Goal: Task Accomplishment & Management: Manage account settings

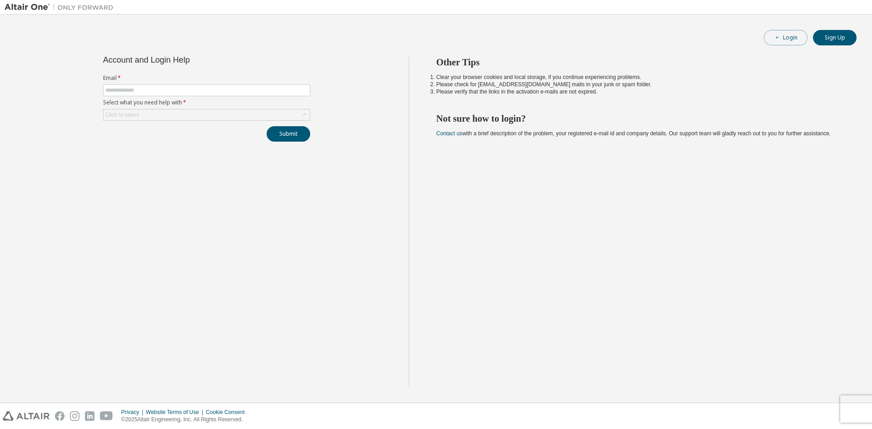
click at [786, 40] on button "Login" at bounding box center [786, 37] width 44 height 15
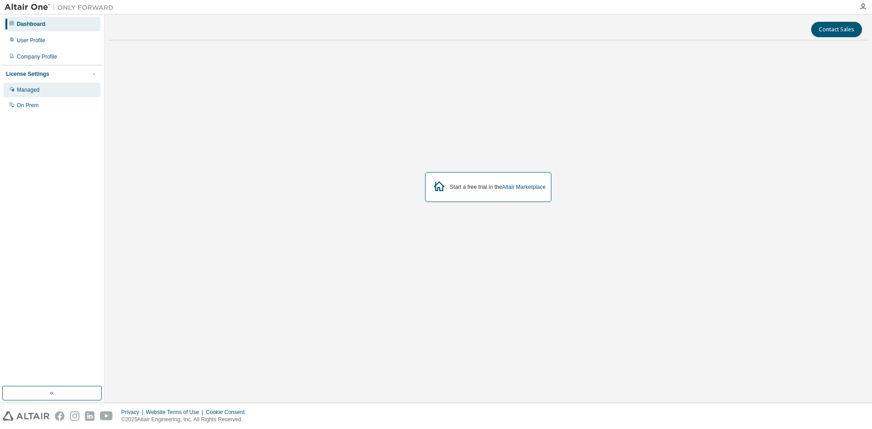
click at [47, 93] on div "Managed" at bounding box center [52, 90] width 97 height 15
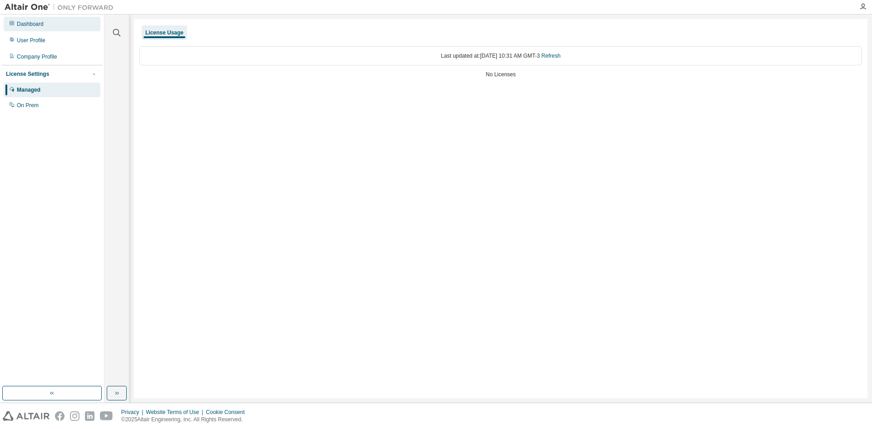
click at [44, 25] on div "Dashboard" at bounding box center [52, 24] width 97 height 15
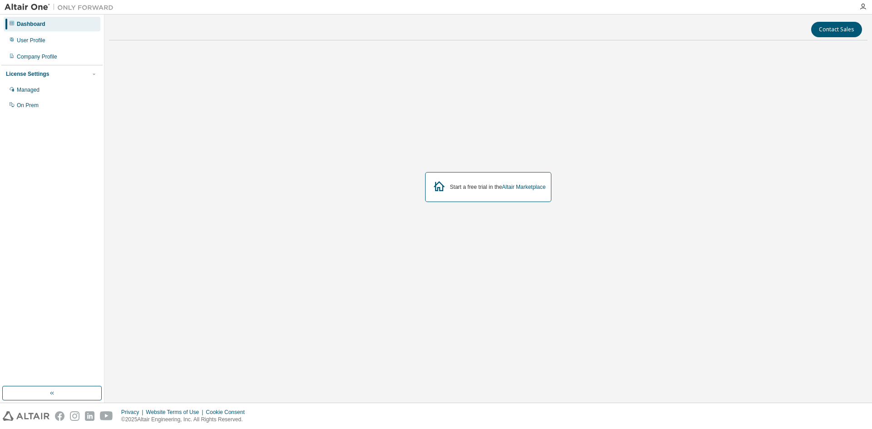
click at [463, 186] on div "Start a free trial in the Altair Marketplace" at bounding box center [498, 186] width 96 height 7
click at [442, 186] on icon at bounding box center [439, 186] width 11 height 10
click at [440, 188] on icon at bounding box center [439, 186] width 16 height 16
click at [40, 43] on div "User Profile" at bounding box center [31, 40] width 29 height 7
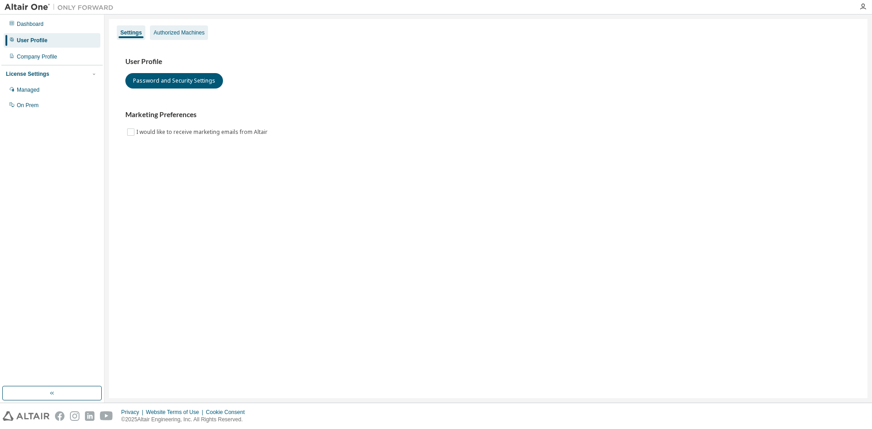
click at [180, 34] on div "Authorized Machines" at bounding box center [178, 32] width 51 height 7
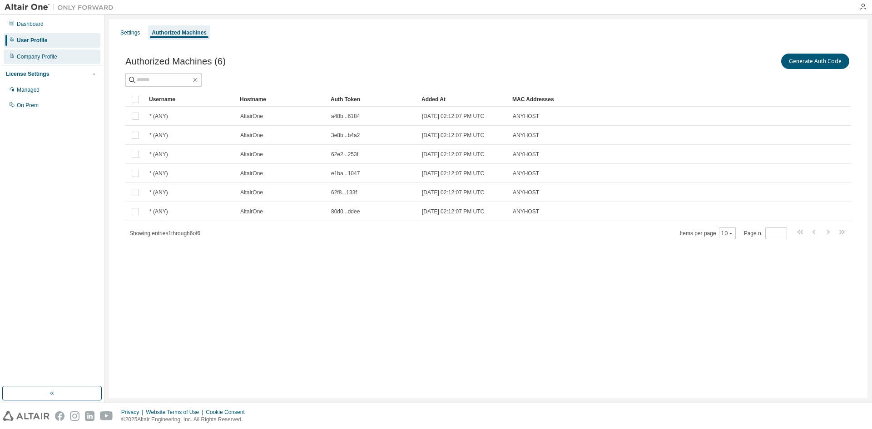
click at [40, 53] on div "Company Profile" at bounding box center [52, 56] width 97 height 15
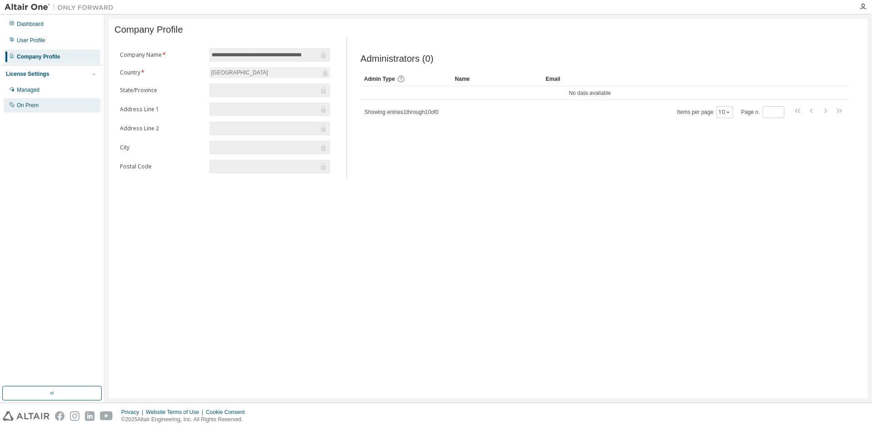
click at [50, 109] on div "On Prem" at bounding box center [52, 105] width 97 height 15
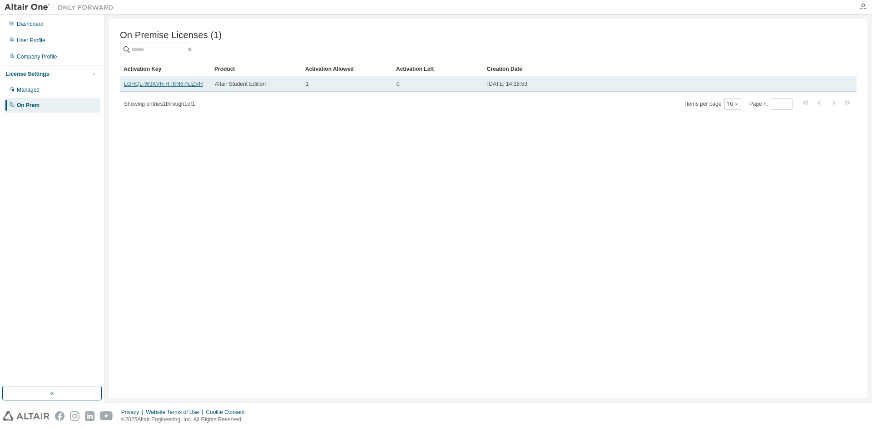
click at [185, 86] on link "LGRQL-W3KVR-HTKN6-NJZVH" at bounding box center [163, 84] width 79 height 6
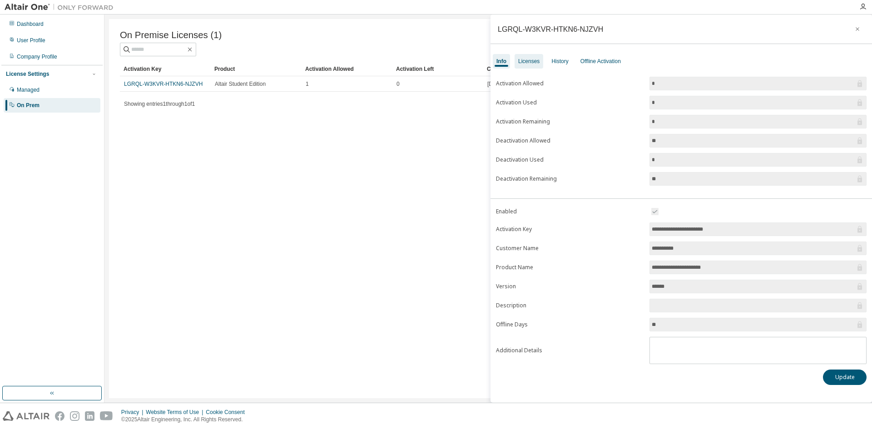
click at [529, 57] on div "Licenses" at bounding box center [528, 61] width 29 height 15
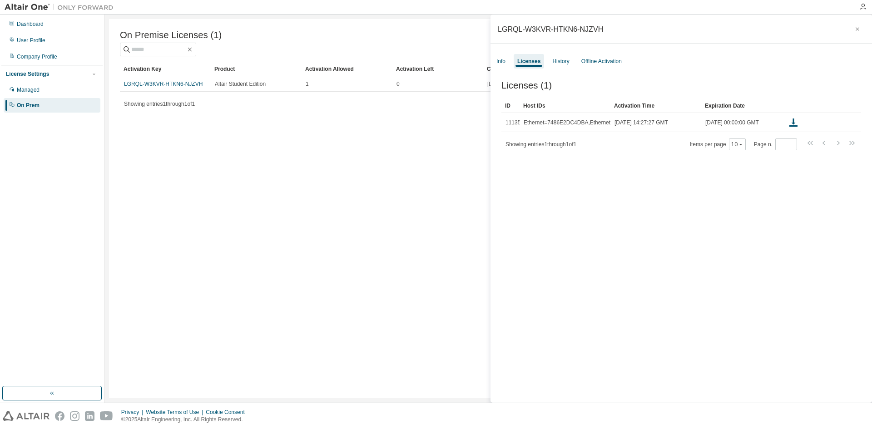
click at [425, 175] on div "On Premise Licenses (1) Clear Load Save Save As Field Operator Value Select fil…" at bounding box center [488, 208] width 758 height 379
click at [20, 25] on div "Dashboard" at bounding box center [30, 23] width 27 height 7
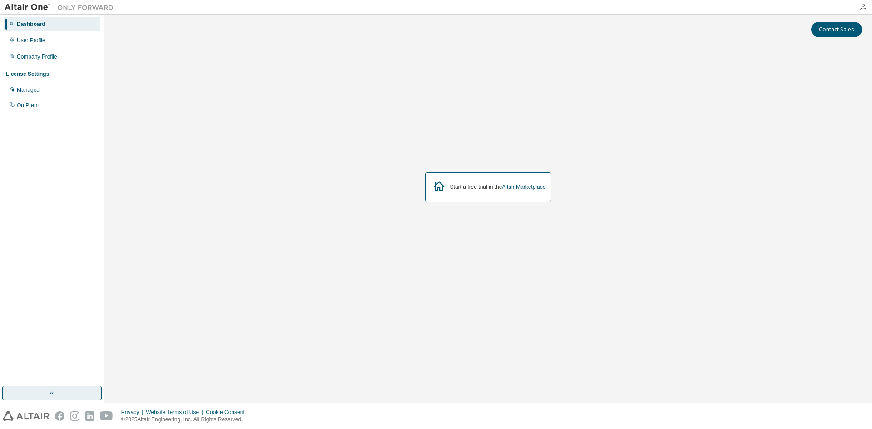
click at [38, 393] on button "button" at bounding box center [51, 393] width 99 height 15
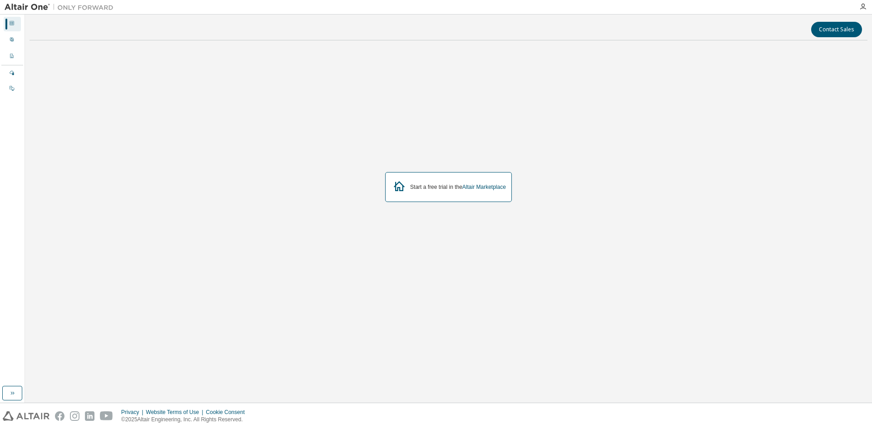
click at [29, 415] on img at bounding box center [26, 416] width 47 height 10
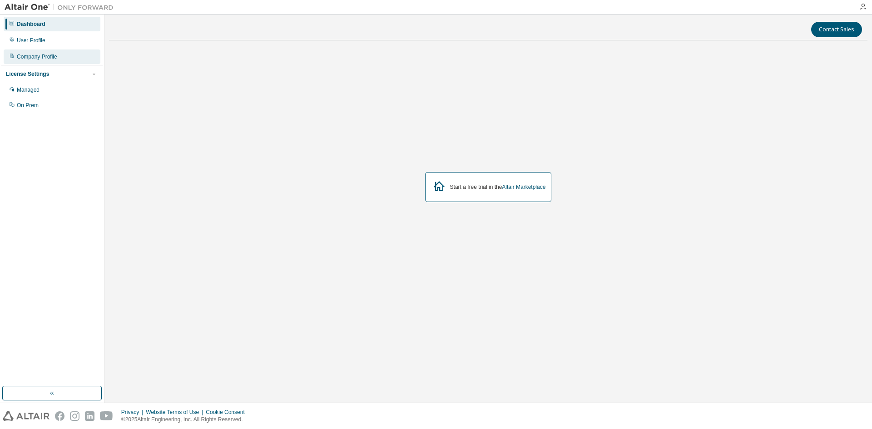
click at [36, 60] on div "Company Profile" at bounding box center [52, 56] width 97 height 15
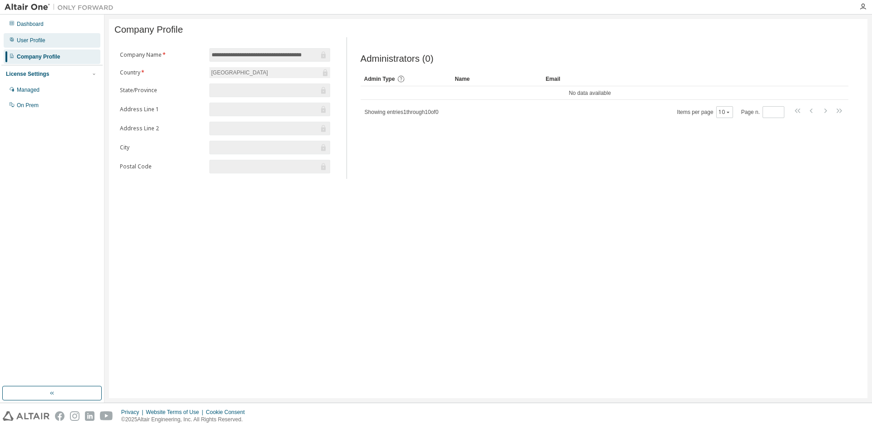
click at [15, 39] on div "User Profile" at bounding box center [52, 40] width 97 height 15
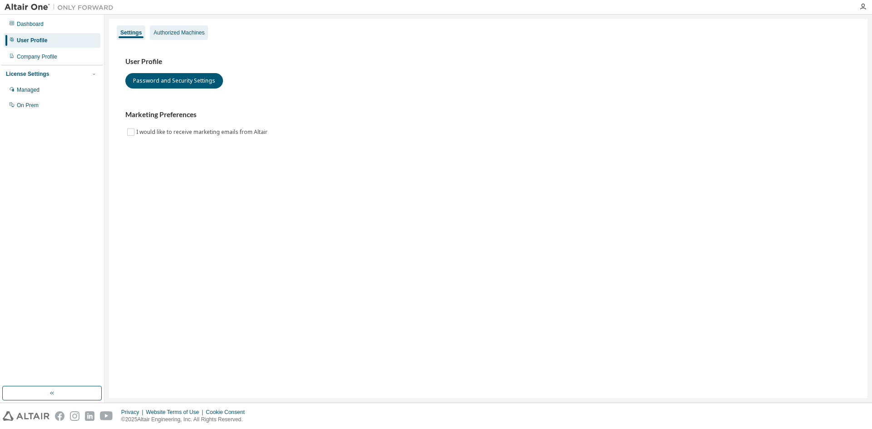
click at [188, 33] on div "Authorized Machines" at bounding box center [178, 32] width 51 height 7
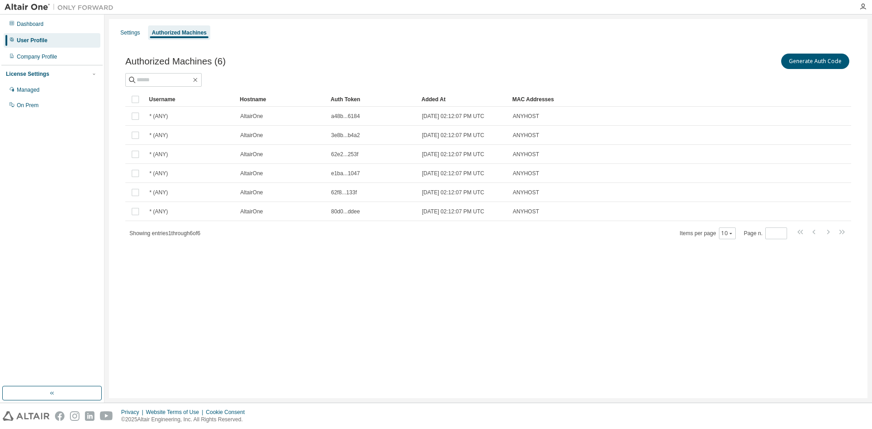
click at [111, 30] on div "Settings Authorized Machines Authorized Machines (6) Generate Auth Code Clear L…" at bounding box center [488, 208] width 758 height 379
click at [121, 31] on div "Settings" at bounding box center [130, 32] width 20 height 7
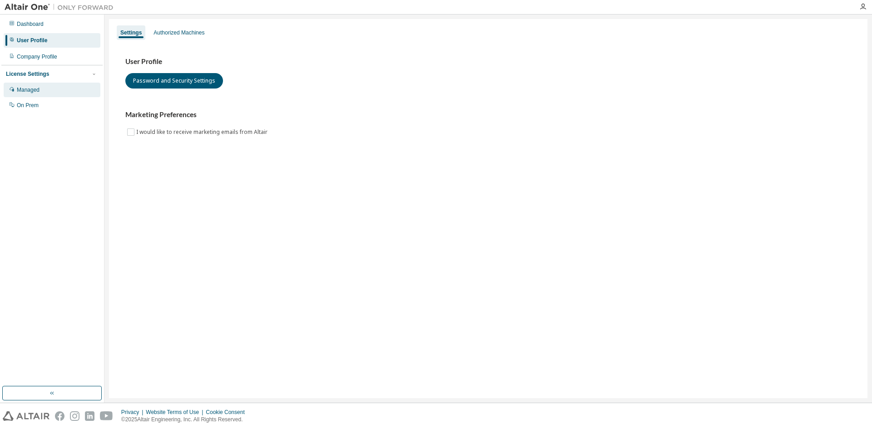
click at [34, 94] on div "Managed" at bounding box center [52, 90] width 97 height 15
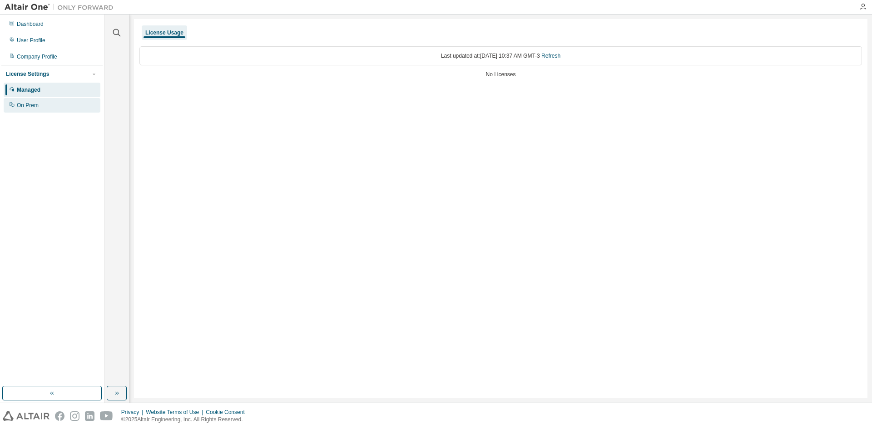
click at [34, 105] on div "On Prem" at bounding box center [28, 105] width 22 height 7
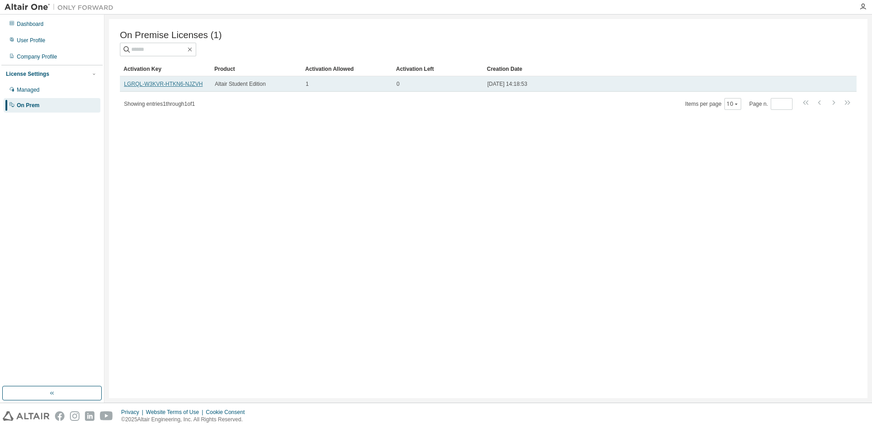
click at [180, 87] on link "LGRQL-W3KVR-HTKN6-NJZVH" at bounding box center [163, 84] width 79 height 6
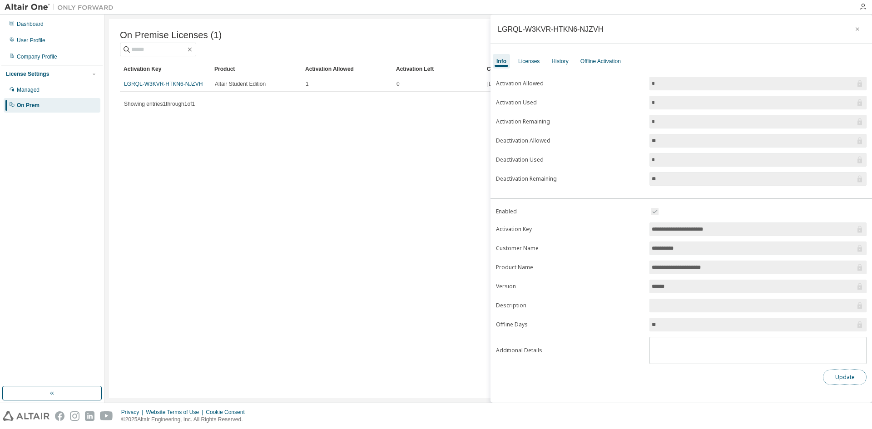
click at [845, 379] on button "Update" at bounding box center [845, 377] width 44 height 15
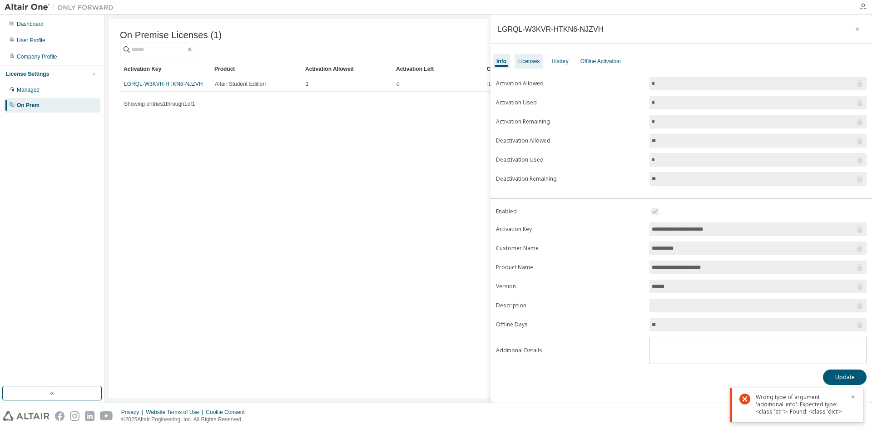
click at [532, 61] on div "Licenses" at bounding box center [528, 61] width 21 height 7
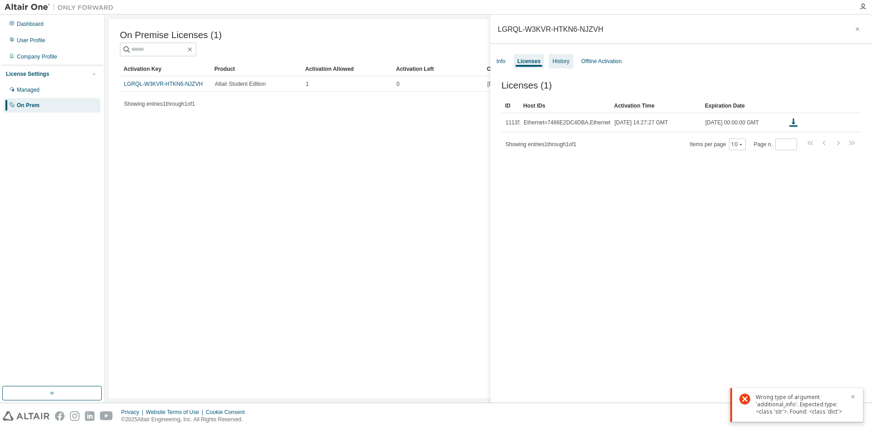
click at [563, 60] on div "History" at bounding box center [560, 61] width 17 height 7
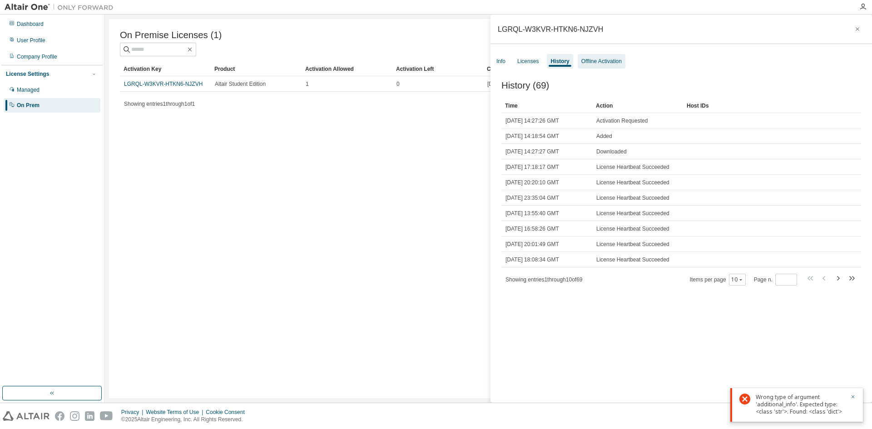
click at [590, 63] on div "Offline Activation" at bounding box center [601, 61] width 40 height 7
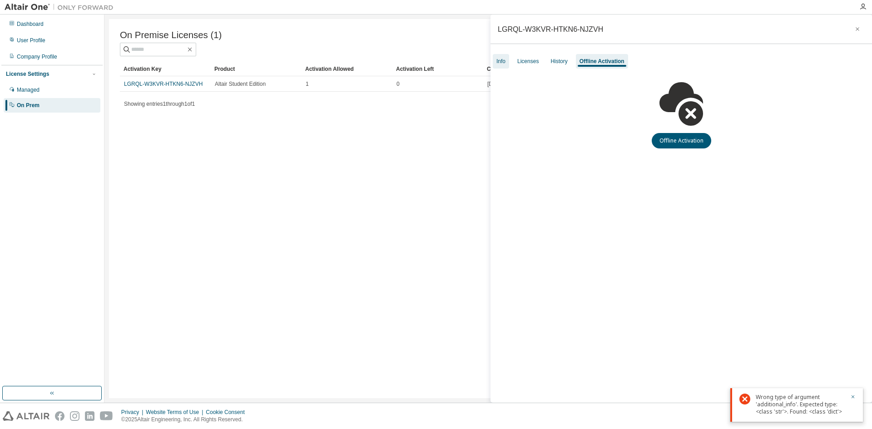
click at [495, 63] on div "Info" at bounding box center [501, 61] width 16 height 15
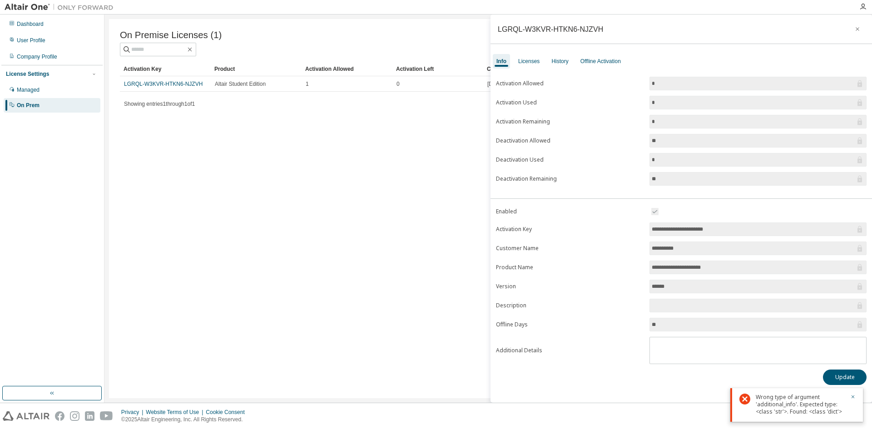
click at [370, 168] on div "On Premise Licenses (1) Clear Load Save Save As Field Operator Value Select fil…" at bounding box center [488, 208] width 758 height 379
click at [192, 145] on div "On Premise Licenses (1) Clear Load Save Save As Field Operator Value Select fil…" at bounding box center [488, 208] width 758 height 379
click at [97, 75] on span "button" at bounding box center [93, 73] width 7 height 7
click at [38, 90] on div "Managed" at bounding box center [28, 89] width 23 height 7
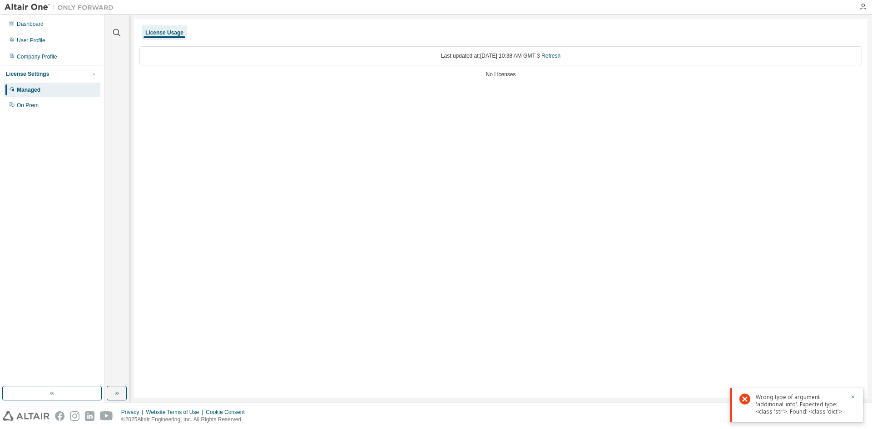
click at [175, 35] on div "License Usage" at bounding box center [164, 32] width 38 height 7
click at [29, 22] on div "Dashboard" at bounding box center [30, 23] width 27 height 7
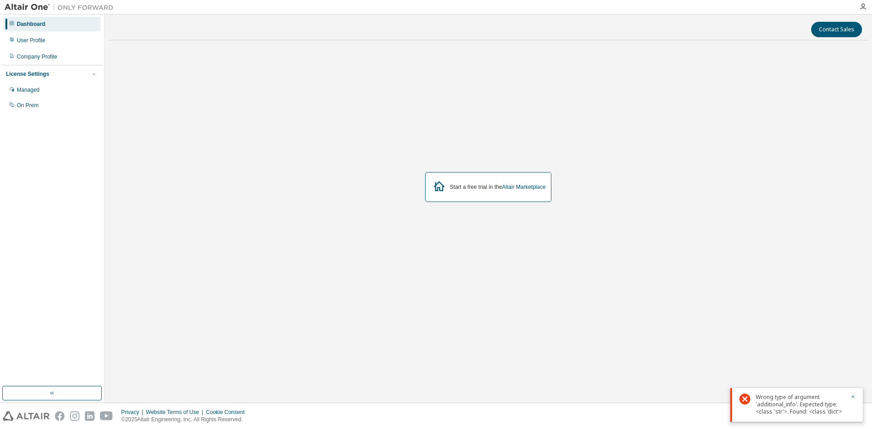
click at [486, 183] on div "Start a free trial in the Altair Marketplace" at bounding box center [498, 186] width 96 height 7
click at [484, 189] on div "Start a free trial in the Altair Marketplace" at bounding box center [498, 186] width 96 height 7
click at [528, 188] on link "Altair Marketplace" at bounding box center [524, 187] width 44 height 6
click at [35, 107] on div "On Prem" at bounding box center [28, 105] width 22 height 7
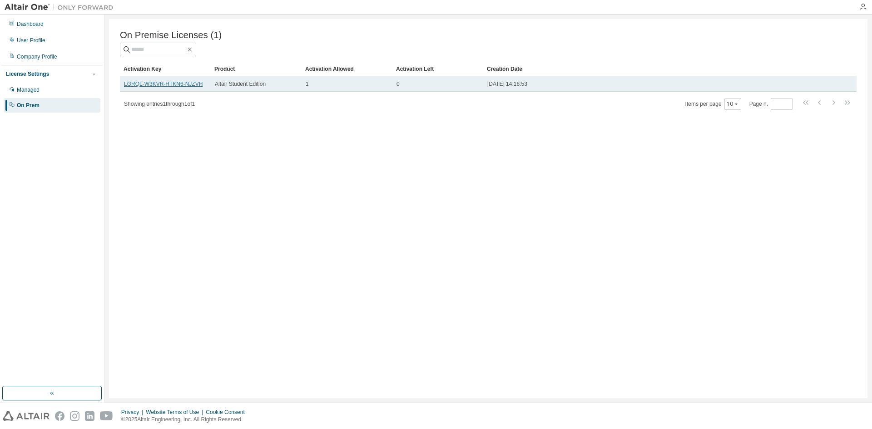
click at [178, 85] on link "LGRQL-W3KVR-HTKN6-NJZVH" at bounding box center [163, 84] width 79 height 6
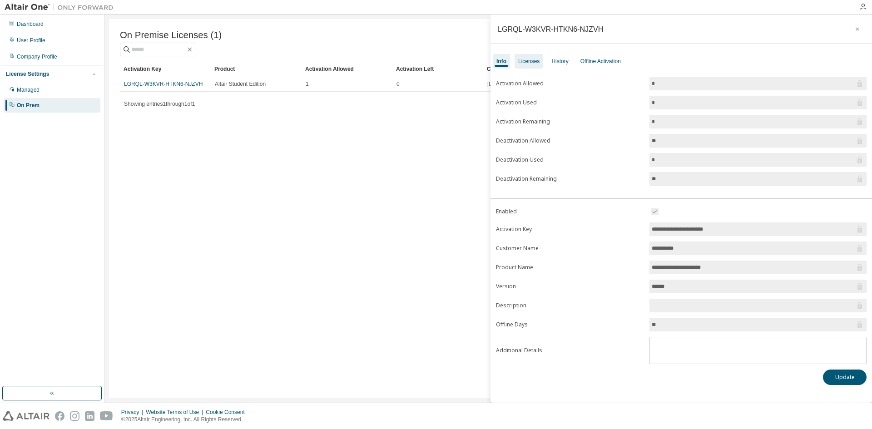
click at [528, 58] on div "Licenses" at bounding box center [528, 61] width 21 height 7
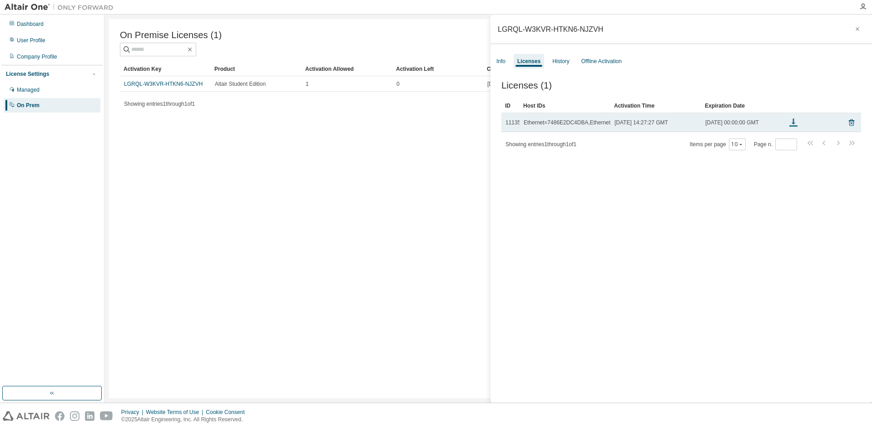
click at [795, 126] on icon at bounding box center [793, 122] width 11 height 11
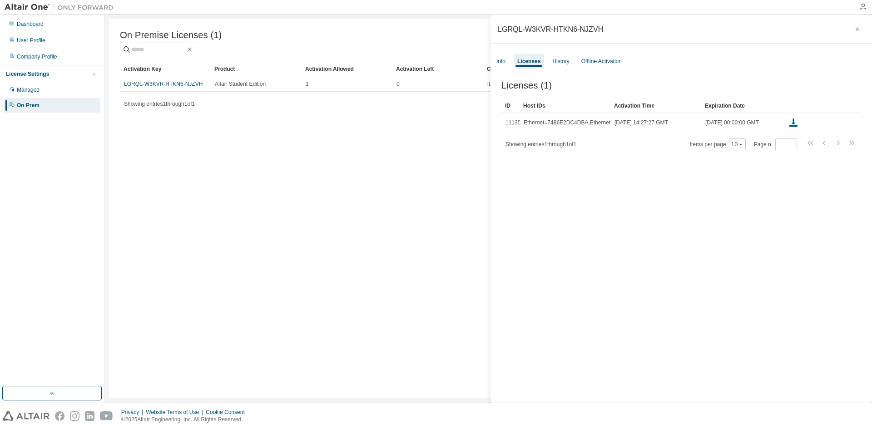
click at [696, 291] on div "Licenses (1) Clear Load Save Save As Field Operator Value Select filter Select …" at bounding box center [680, 242] width 381 height 347
click at [27, 92] on div "Managed" at bounding box center [28, 89] width 23 height 7
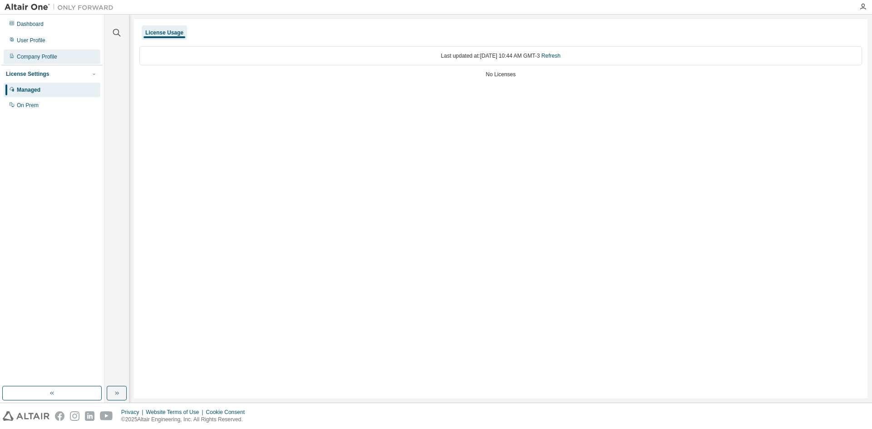
click at [56, 57] on div "Company Profile" at bounding box center [37, 56] width 40 height 7
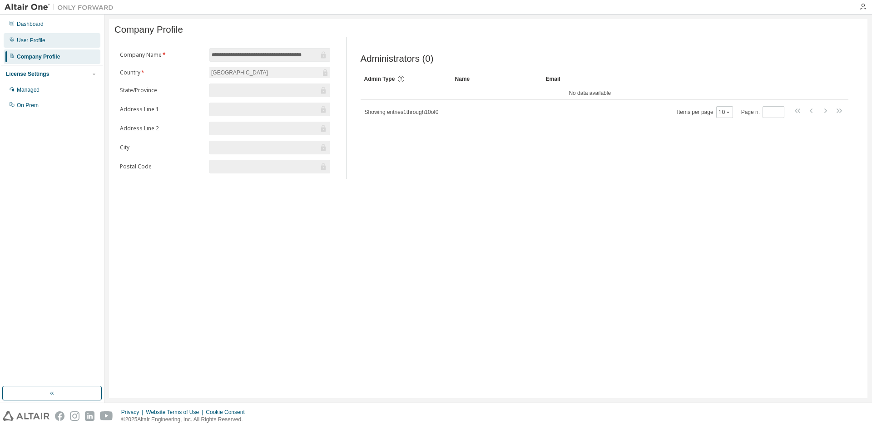
click at [38, 38] on div "User Profile" at bounding box center [31, 40] width 29 height 7
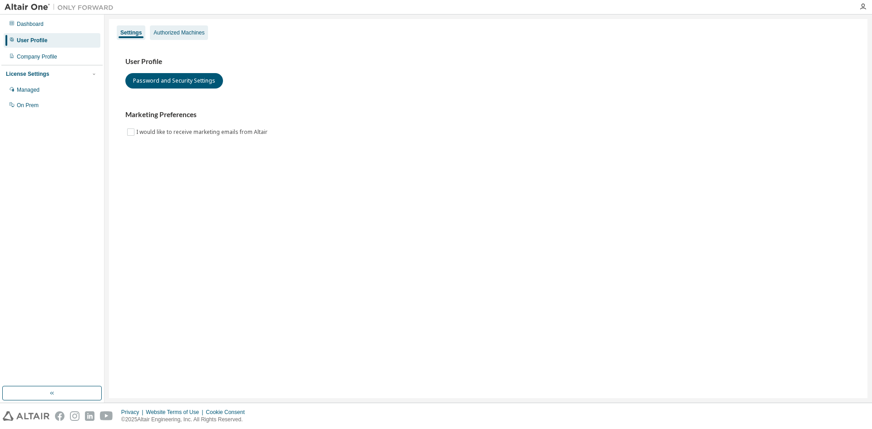
click at [174, 33] on div "Authorized Machines" at bounding box center [178, 32] width 51 height 7
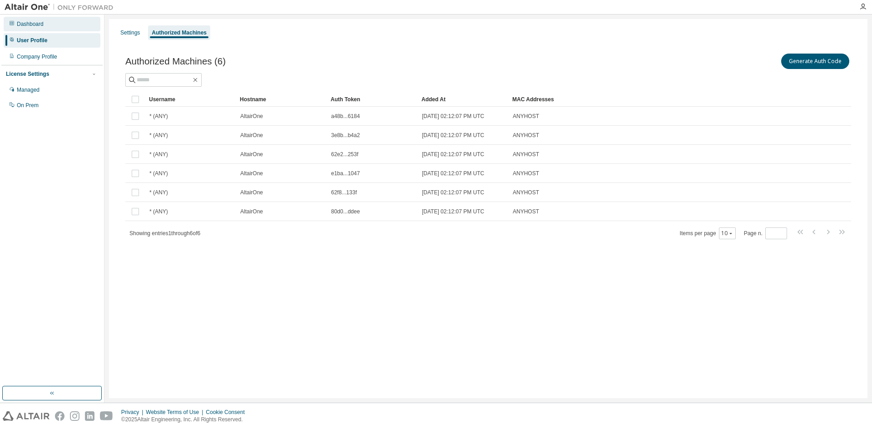
click at [20, 25] on div "Dashboard" at bounding box center [30, 23] width 27 height 7
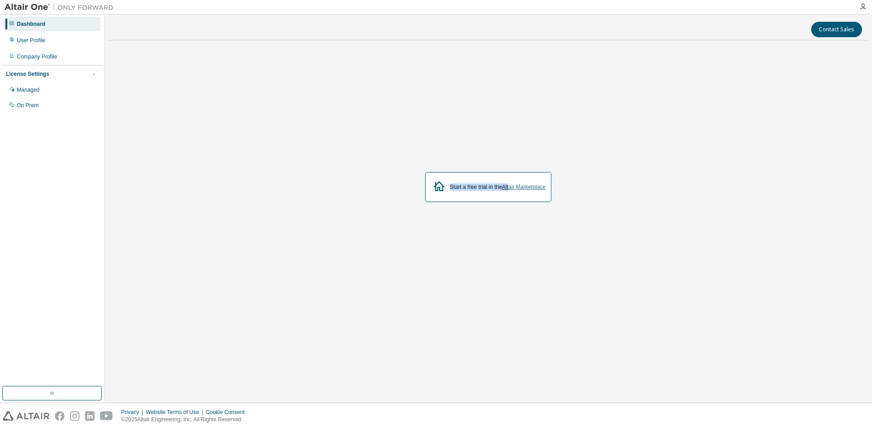
drag, startPoint x: 450, startPoint y: 188, endPoint x: 510, endPoint y: 188, distance: 60.4
click at [510, 188] on div "Start a free trial in the Altair Marketplace" at bounding box center [498, 186] width 96 height 7
click at [520, 188] on link "Altair Marketplace" at bounding box center [524, 187] width 44 height 6
click at [44, 91] on div "Managed" at bounding box center [52, 90] width 97 height 15
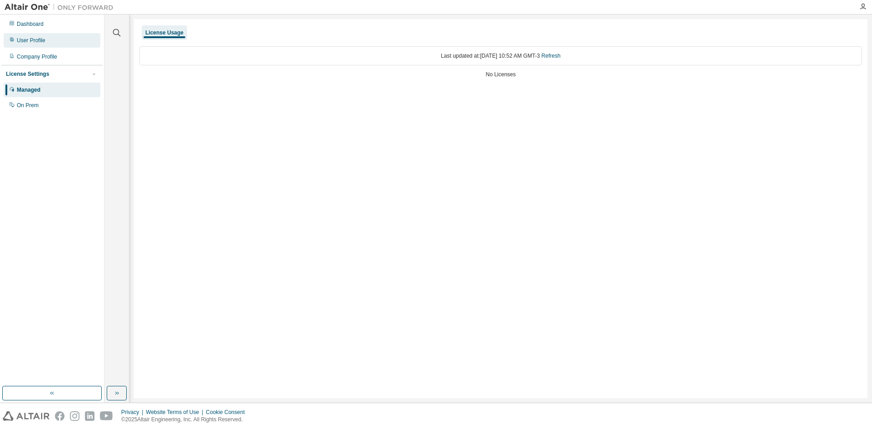
click at [37, 43] on div "User Profile" at bounding box center [31, 40] width 29 height 7
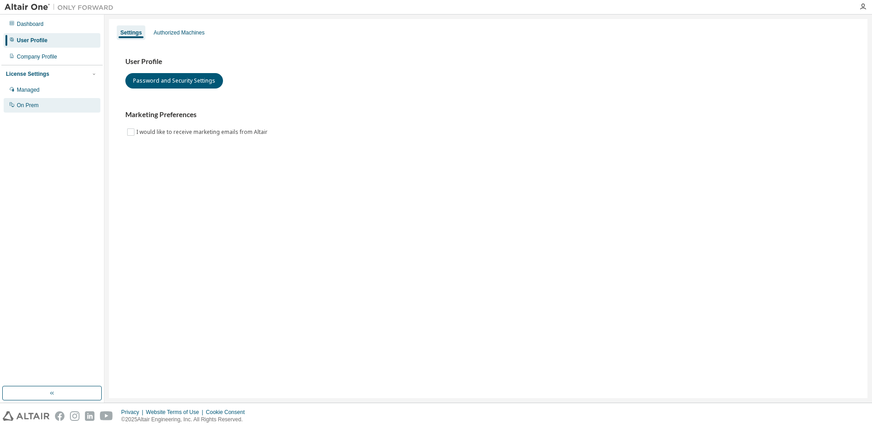
click at [26, 109] on div "On Prem" at bounding box center [52, 105] width 97 height 15
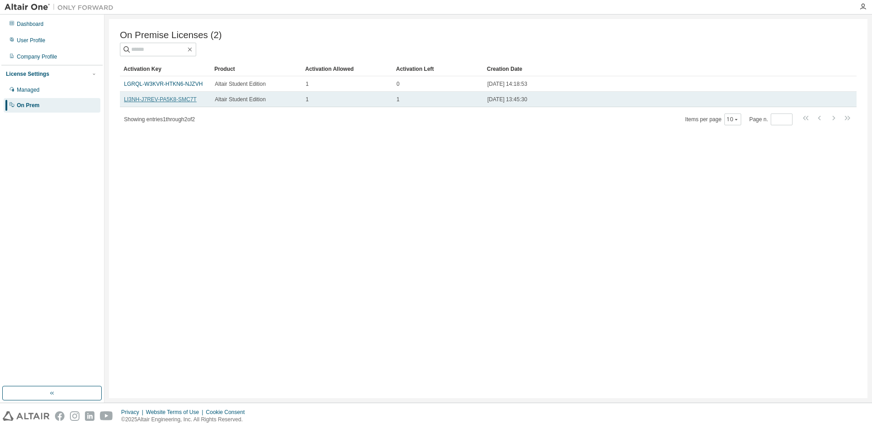
click at [169, 100] on link "LI3NH-J7REV-PA5K8-SMC7T" at bounding box center [160, 99] width 73 height 6
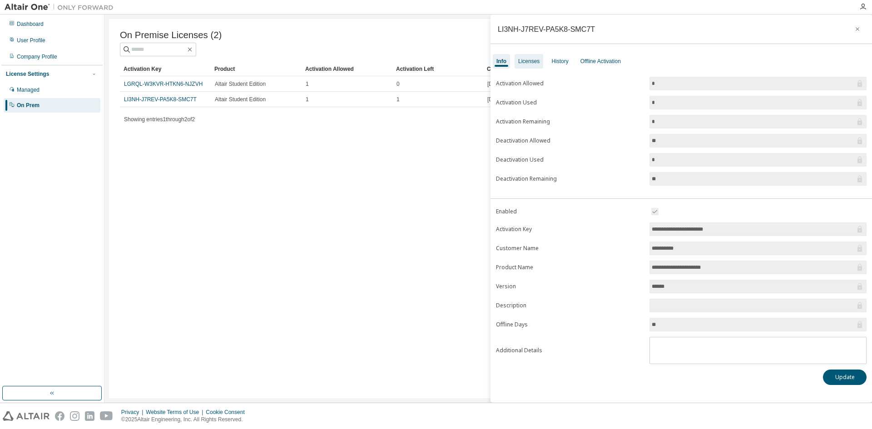
click at [524, 60] on div "Licenses" at bounding box center [528, 61] width 21 height 7
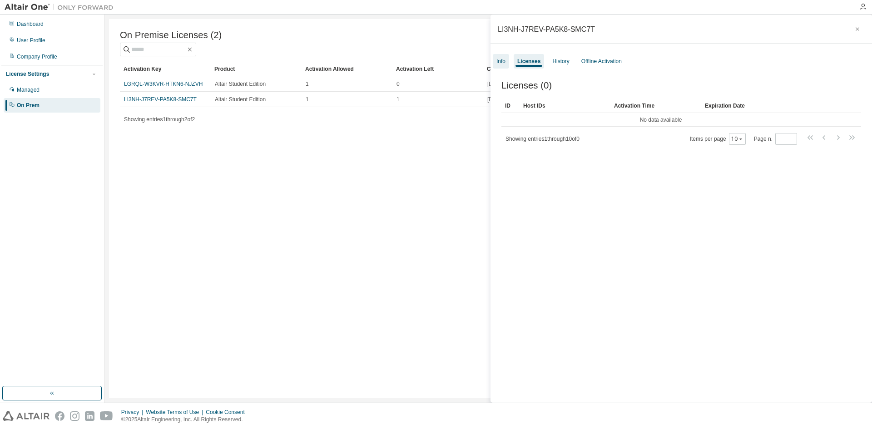
click at [499, 60] on div "Info" at bounding box center [500, 61] width 9 height 7
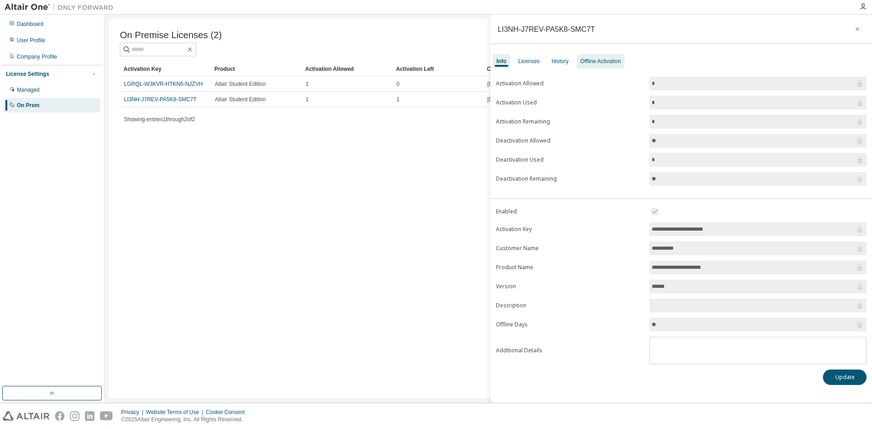
click at [605, 62] on div "Offline Activation" at bounding box center [600, 61] width 40 height 7
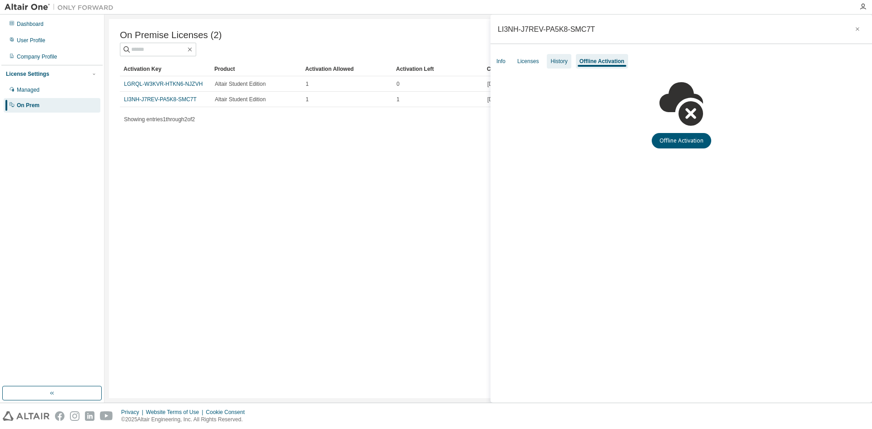
click at [558, 61] on div "History" at bounding box center [558, 61] width 17 height 7
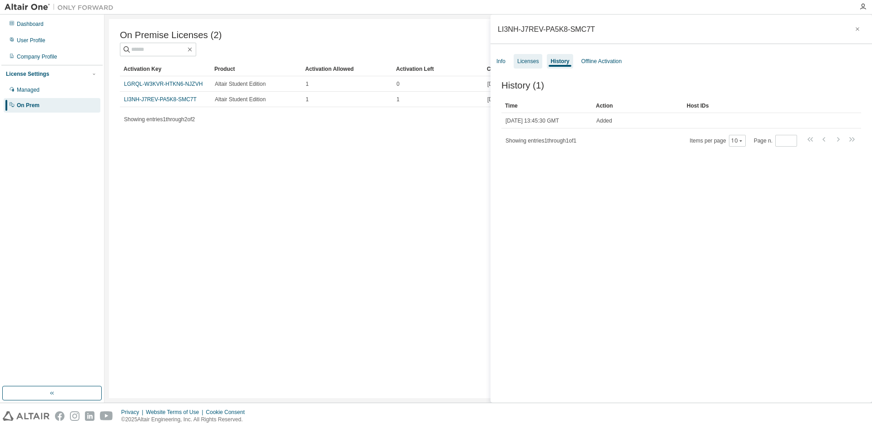
click at [528, 65] on div "Licenses" at bounding box center [528, 61] width 29 height 15
click at [504, 65] on div "Info" at bounding box center [501, 61] width 16 height 15
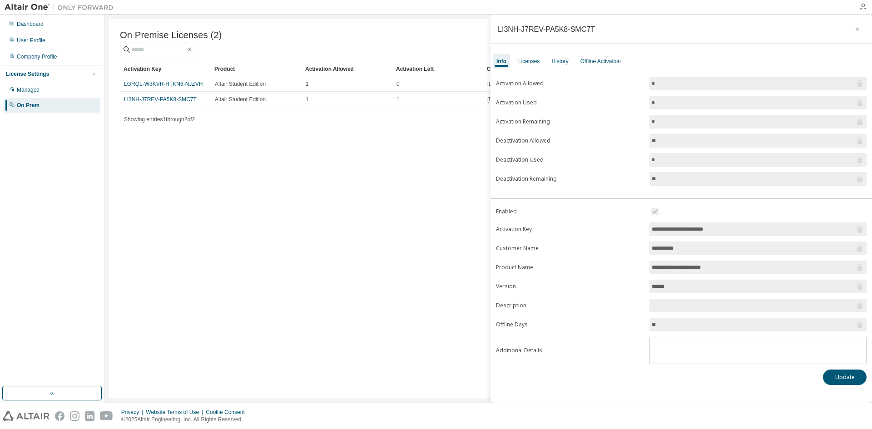
drag, startPoint x: 652, startPoint y: 230, endPoint x: 724, endPoint y: 232, distance: 72.7
click at [724, 232] on input "**********" at bounding box center [753, 229] width 203 height 9
click at [331, 202] on div "On Premise Licenses (2) Clear Load Save Save As Field Operator Value Select fil…" at bounding box center [488, 208] width 758 height 379
click at [533, 62] on div "Licenses" at bounding box center [528, 61] width 21 height 7
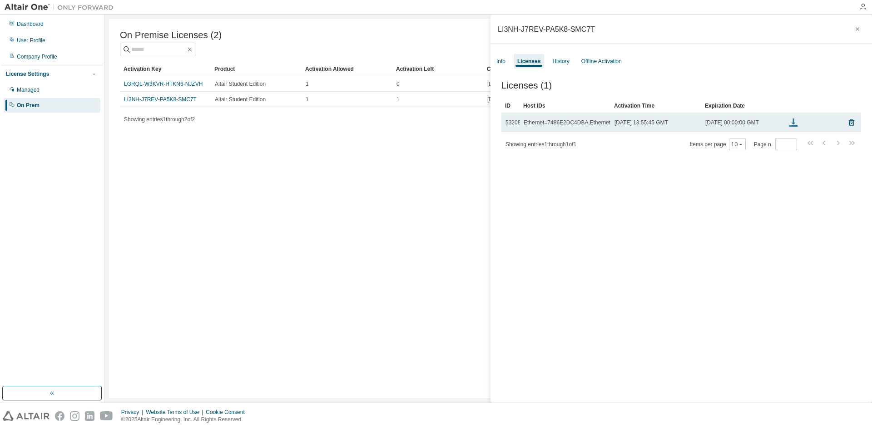
click at [793, 123] on icon at bounding box center [793, 121] width 1 height 4
